Goal: Information Seeking & Learning: Learn about a topic

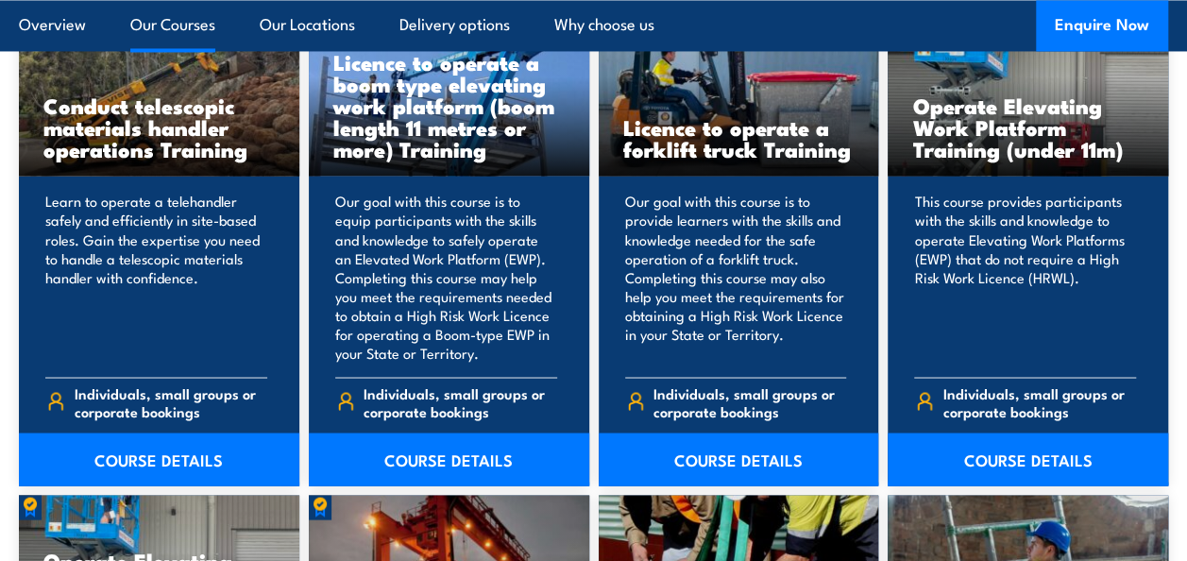
scroll to position [1560, 0]
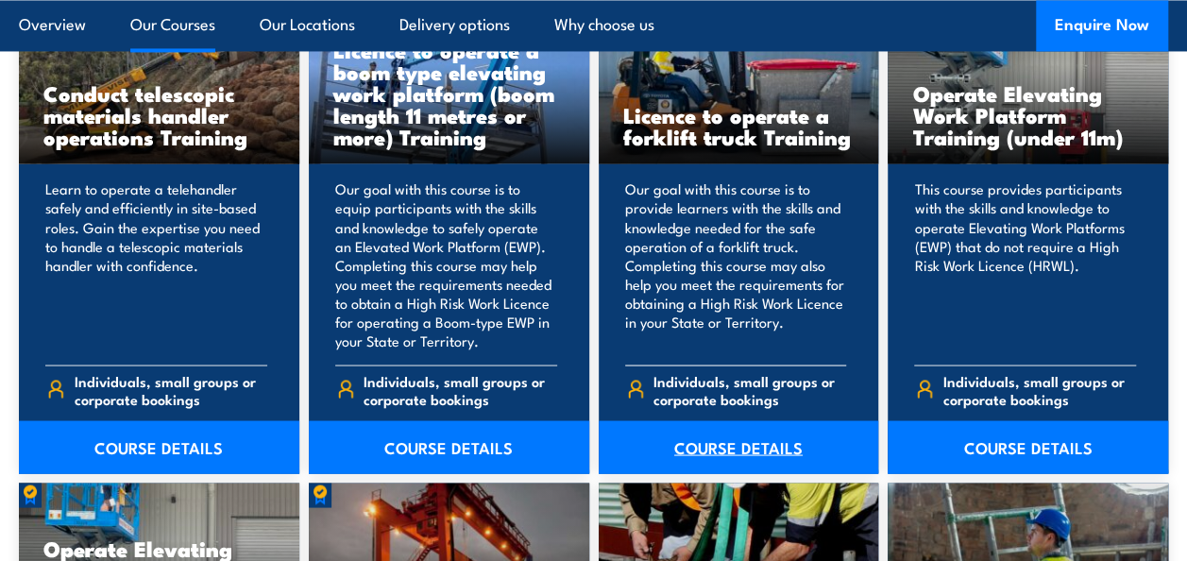
click at [741, 444] on link "COURSE DETAILS" at bounding box center [738, 446] width 280 height 53
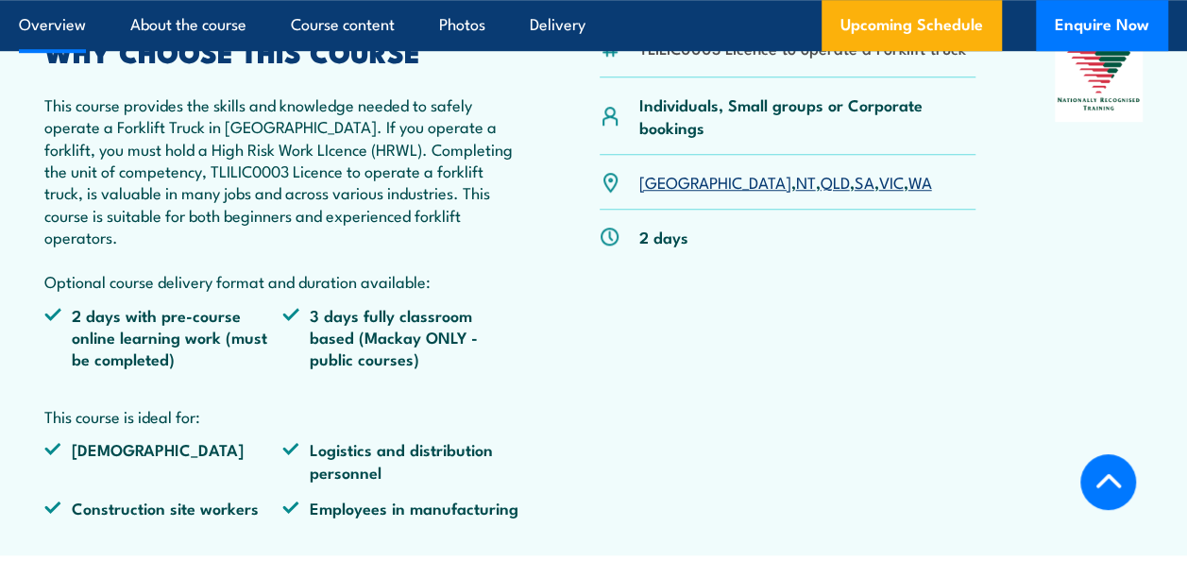
scroll to position [705, 0]
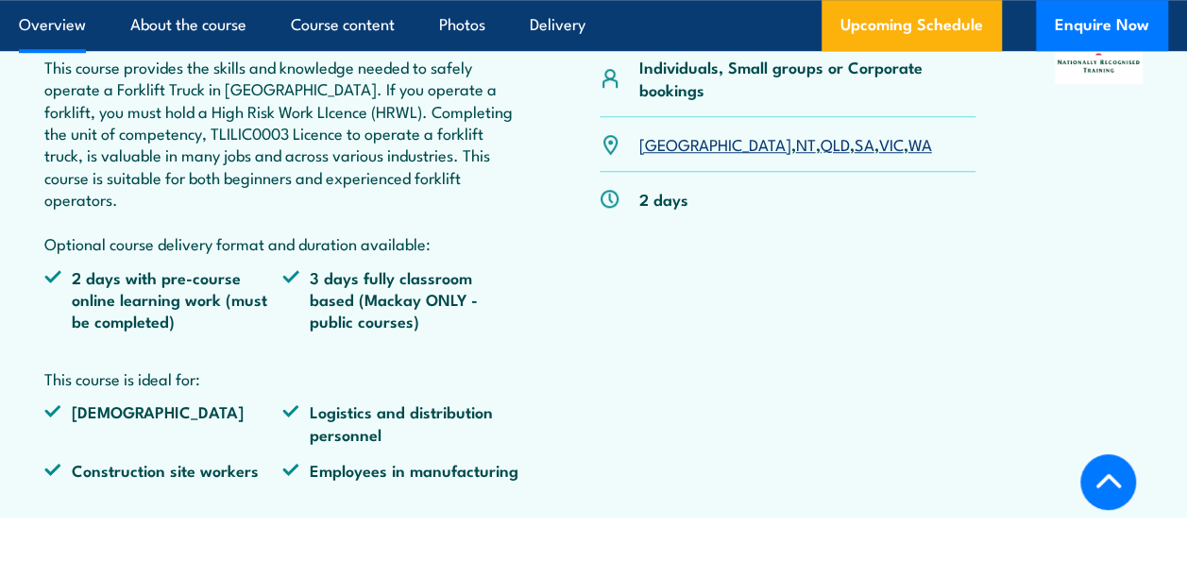
click at [795, 150] on link "NT" at bounding box center [805, 143] width 20 height 23
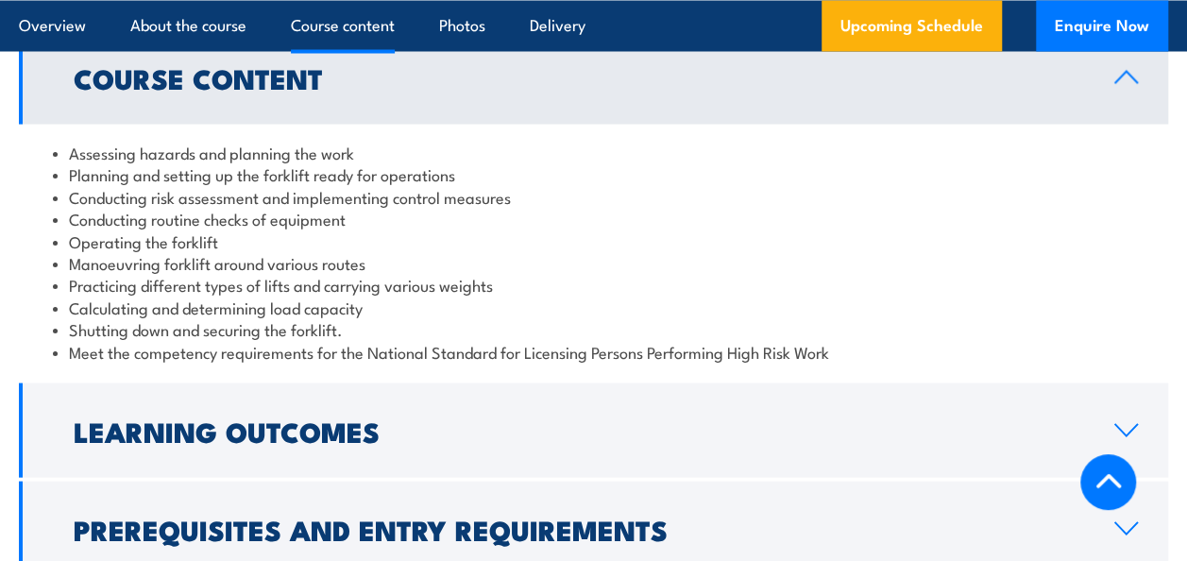
scroll to position [1813, 0]
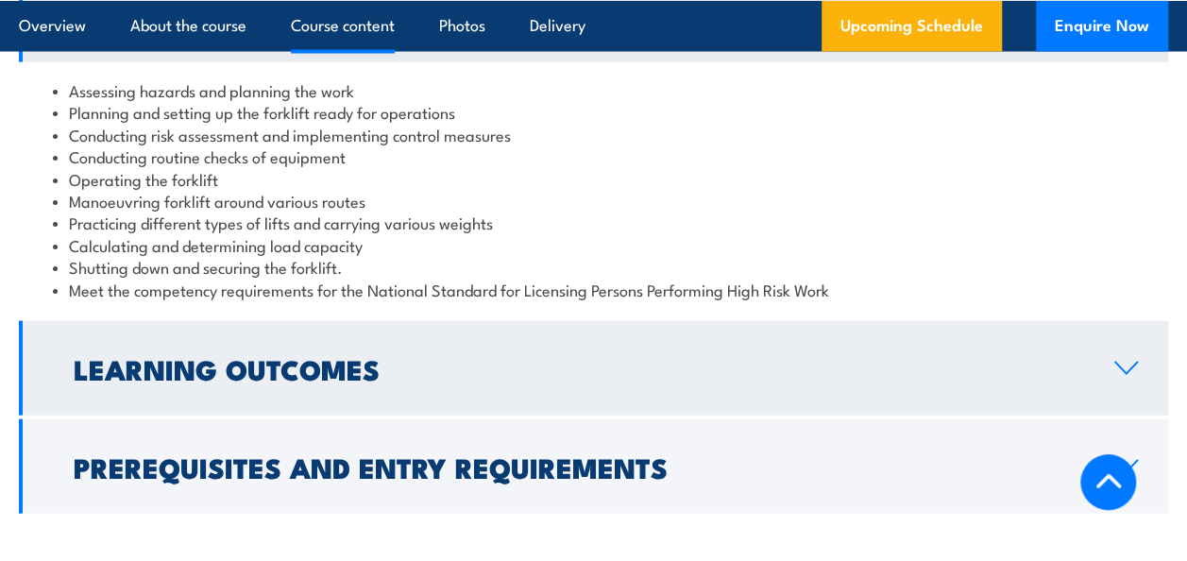
click at [1104, 335] on link "Learning Outcomes" at bounding box center [593, 368] width 1149 height 94
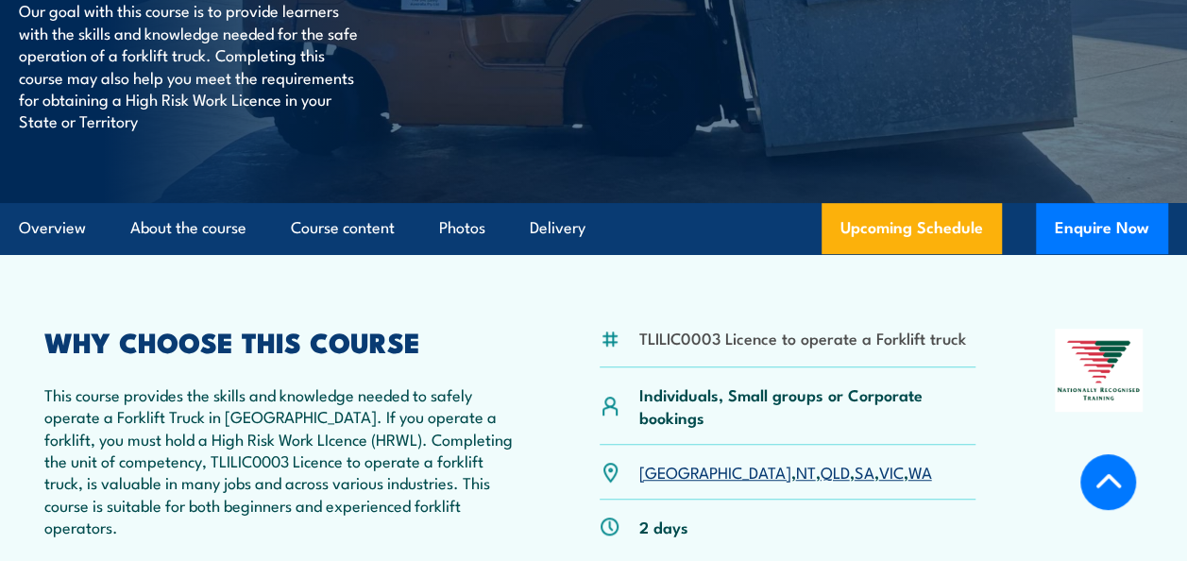
scroll to position [371, 0]
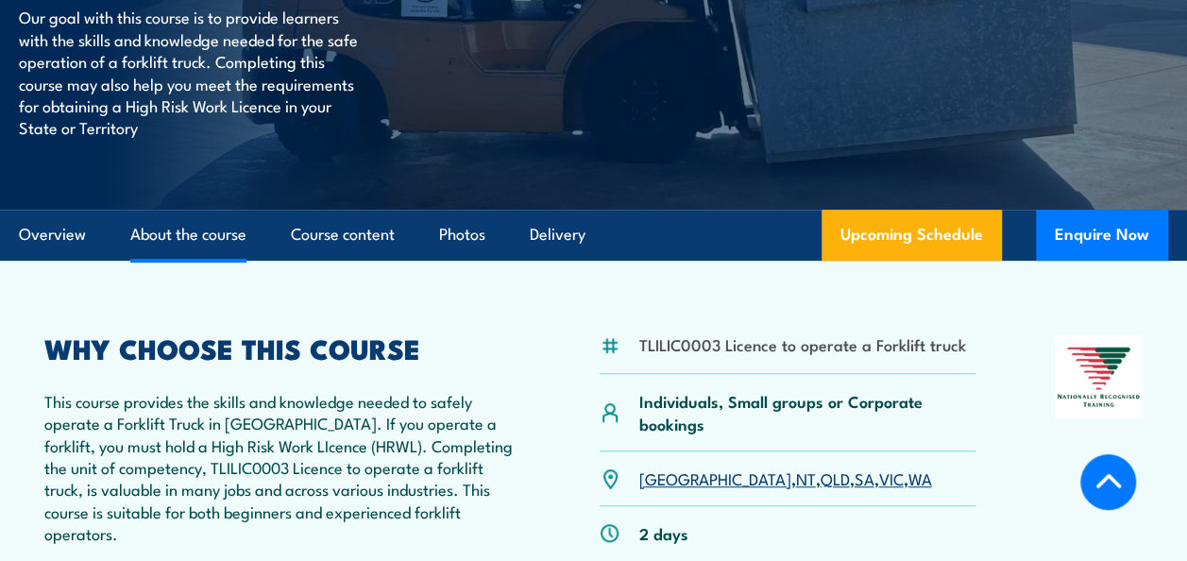
click at [194, 236] on link "About the course" at bounding box center [188, 235] width 116 height 50
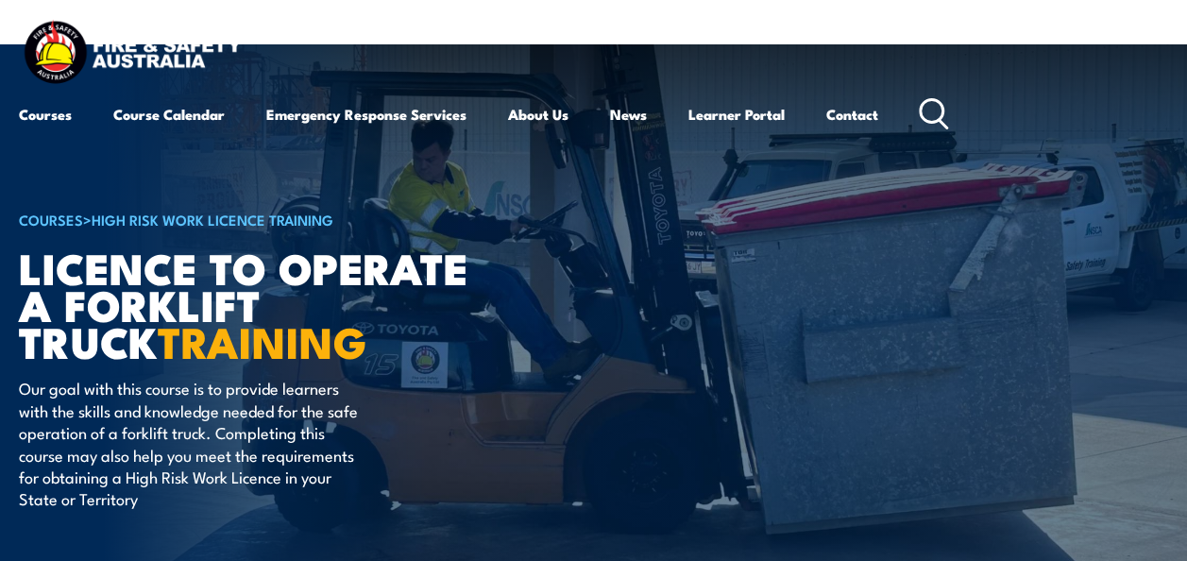
click at [39, 64] on img at bounding box center [132, 54] width 227 height 75
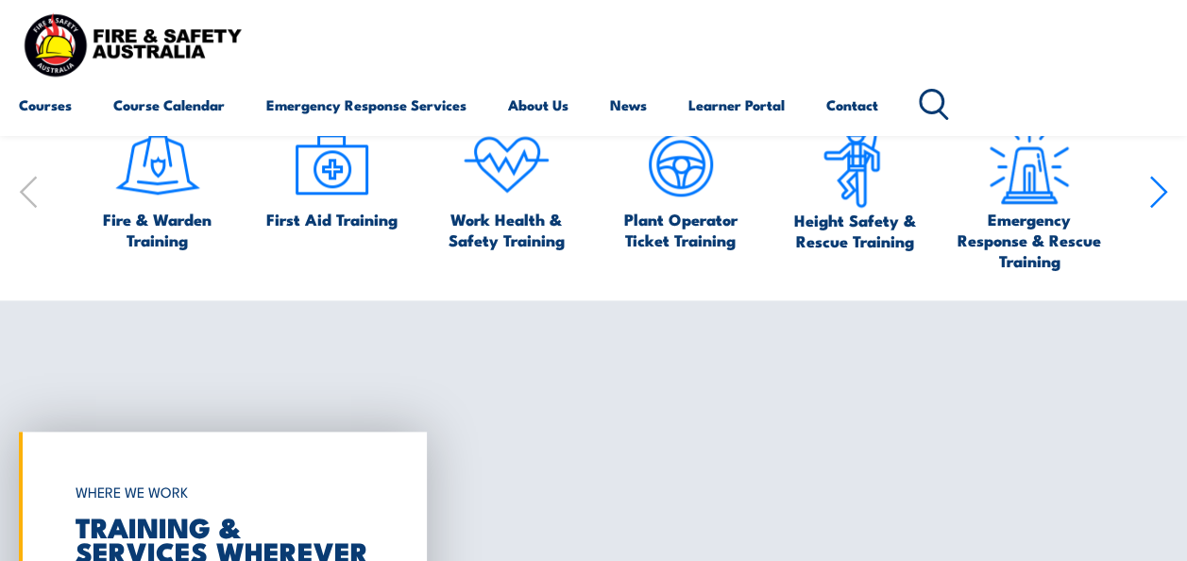
scroll to position [1020, 0]
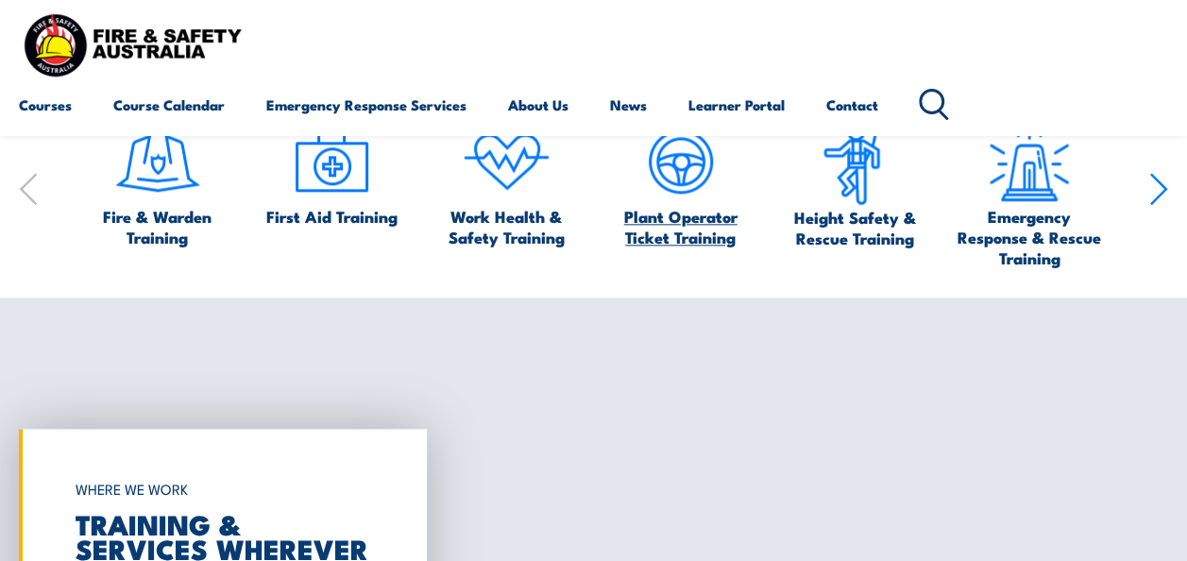
click at [680, 241] on span "Plant Operator Ticket Training" at bounding box center [680, 227] width 157 height 42
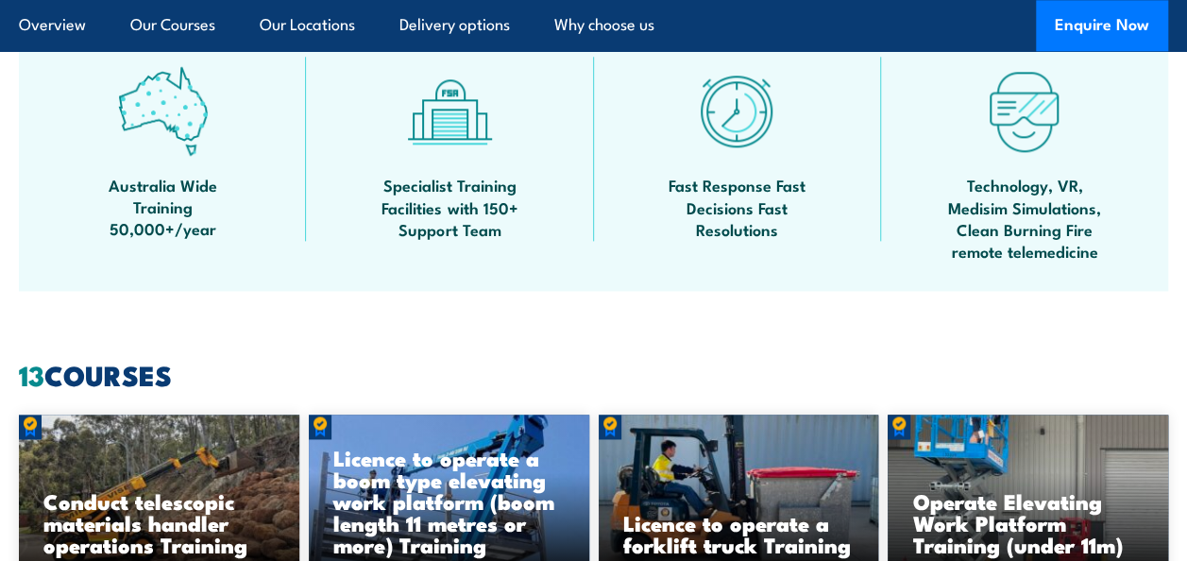
scroll to position [508, 0]
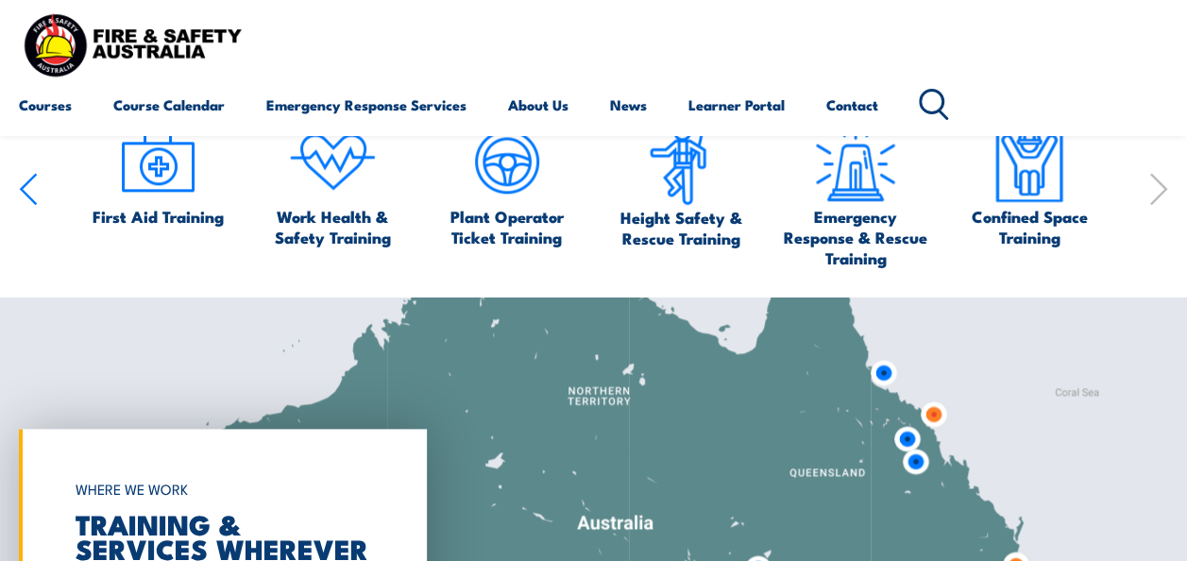
click at [25, 187] on icon "button" at bounding box center [28, 189] width 19 height 38
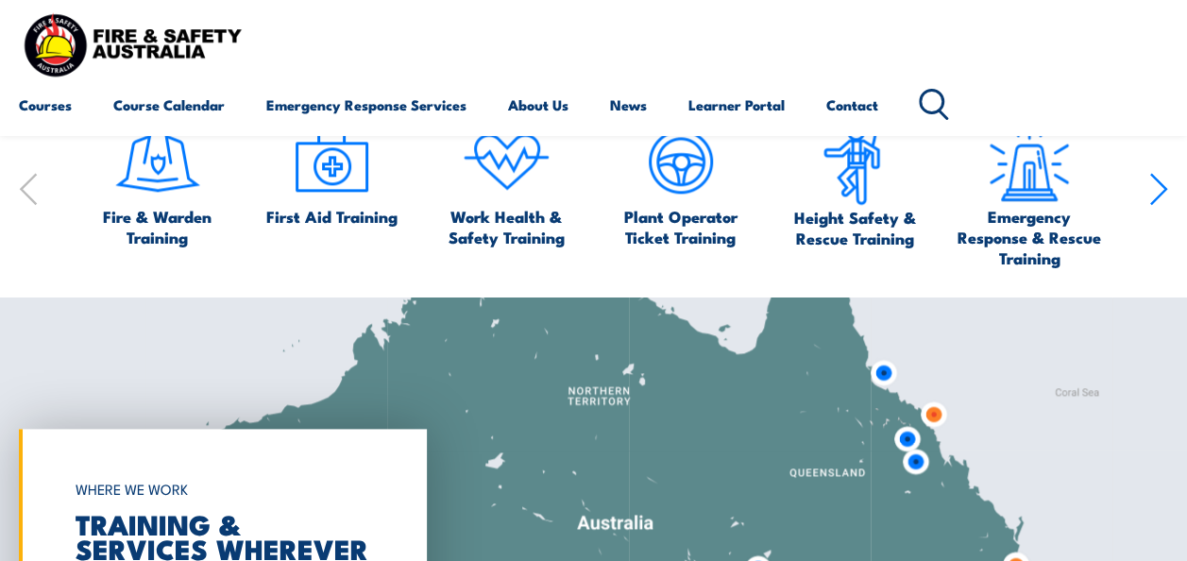
click at [25, 187] on icon "button" at bounding box center [28, 189] width 19 height 38
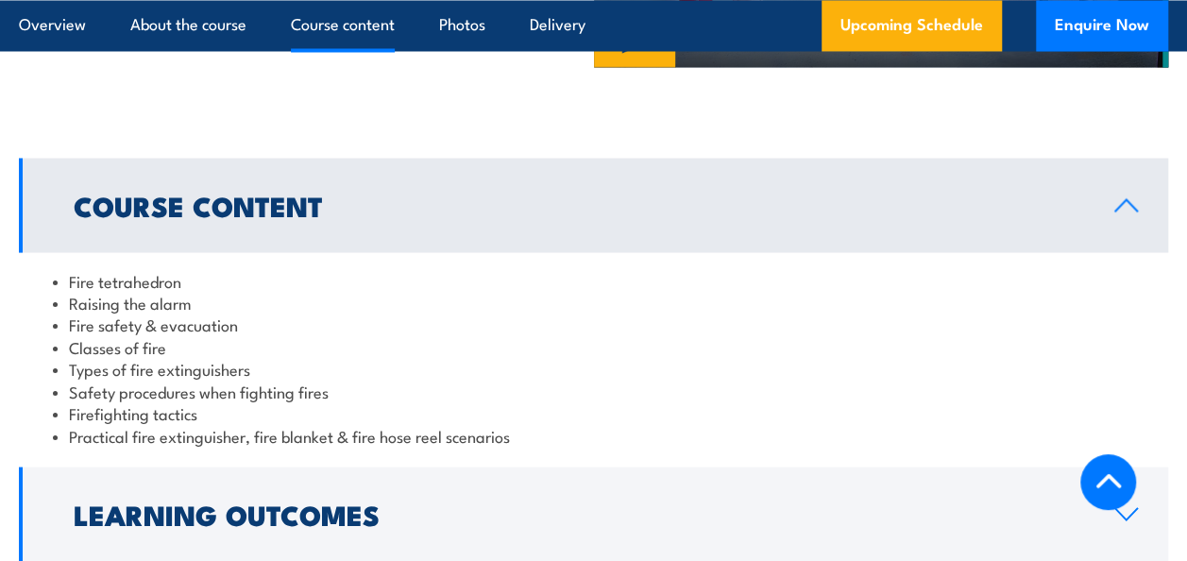
scroll to position [1676, 0]
